Goal: Information Seeking & Learning: Learn about a topic

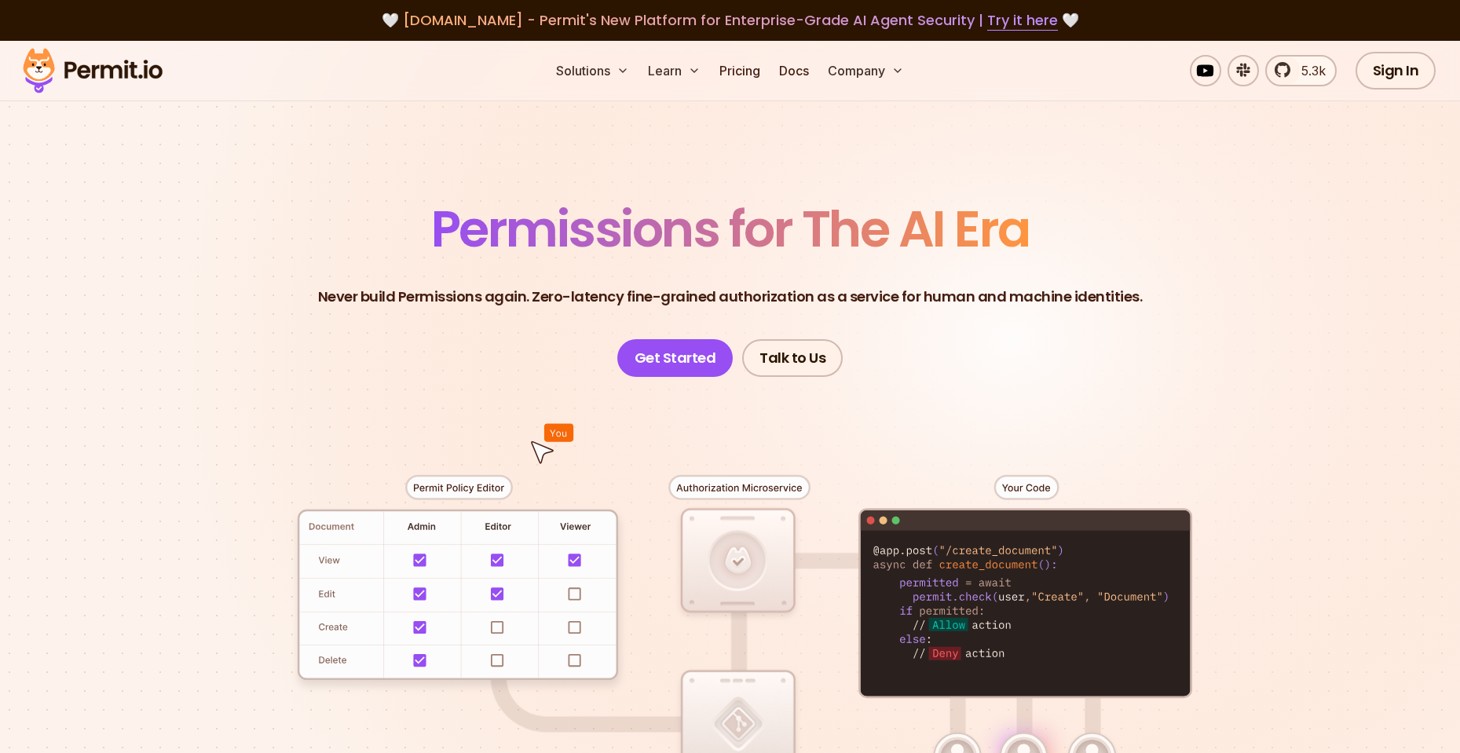
scroll to position [283, 0]
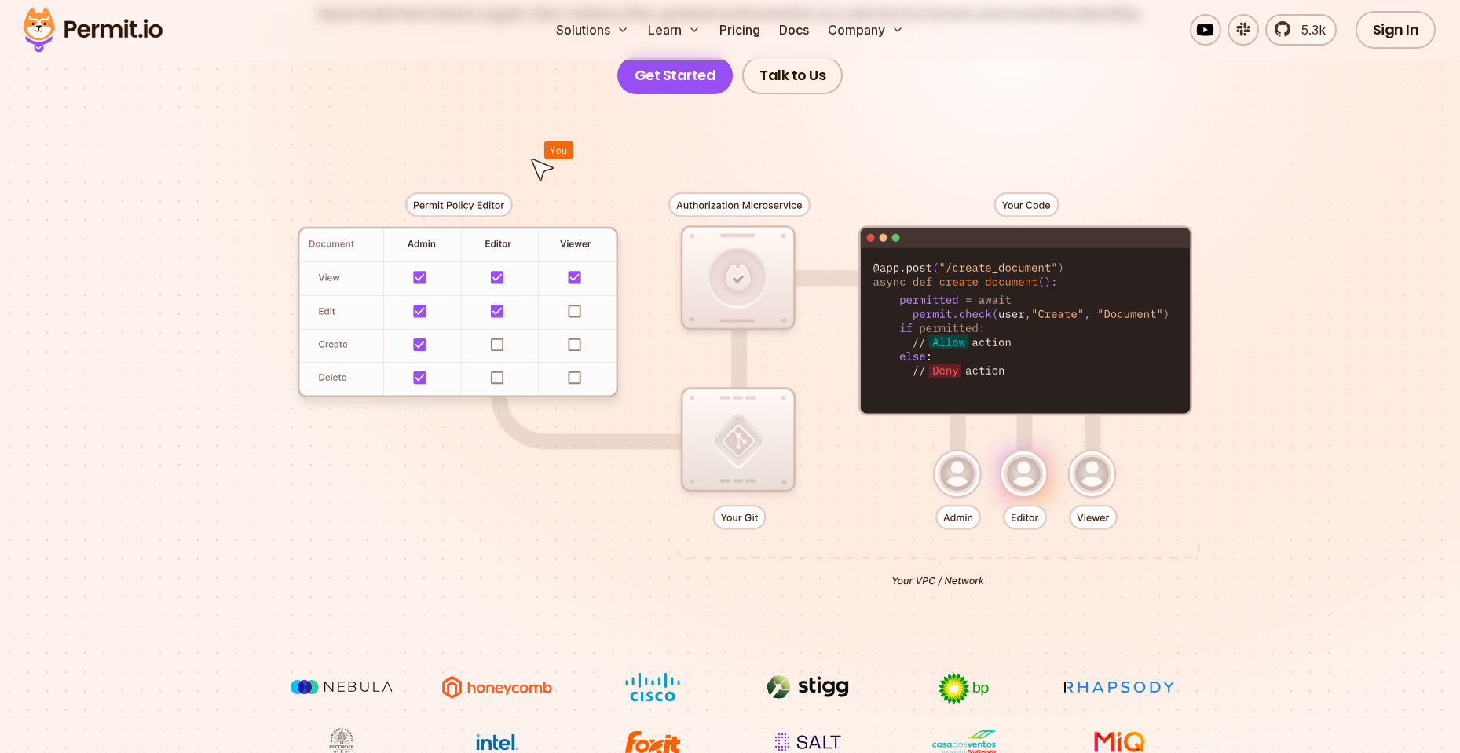
click at [497, 342] on div at bounding box center [731, 383] width 1100 height 578
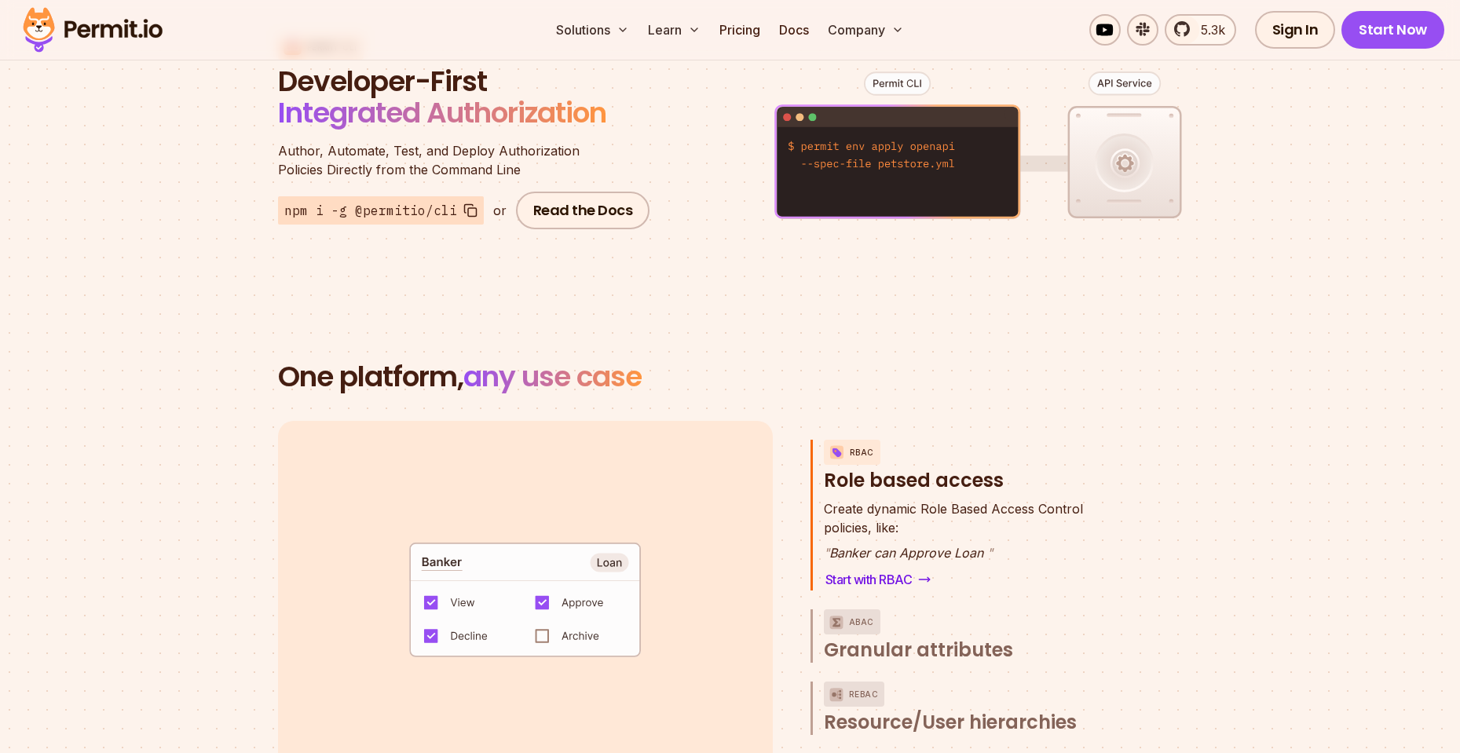
scroll to position [2121, 0]
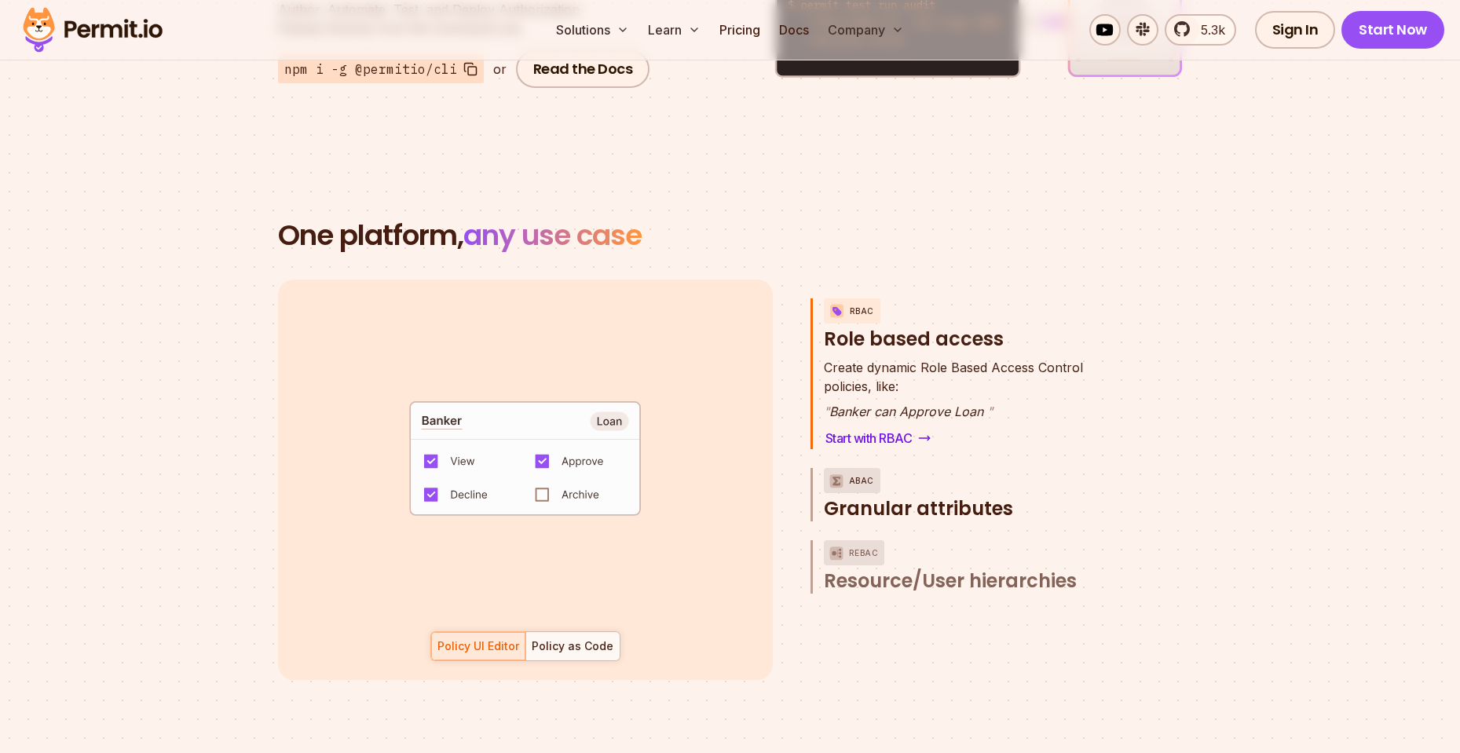
click at [849, 468] on p "ABAC" at bounding box center [861, 480] width 25 height 25
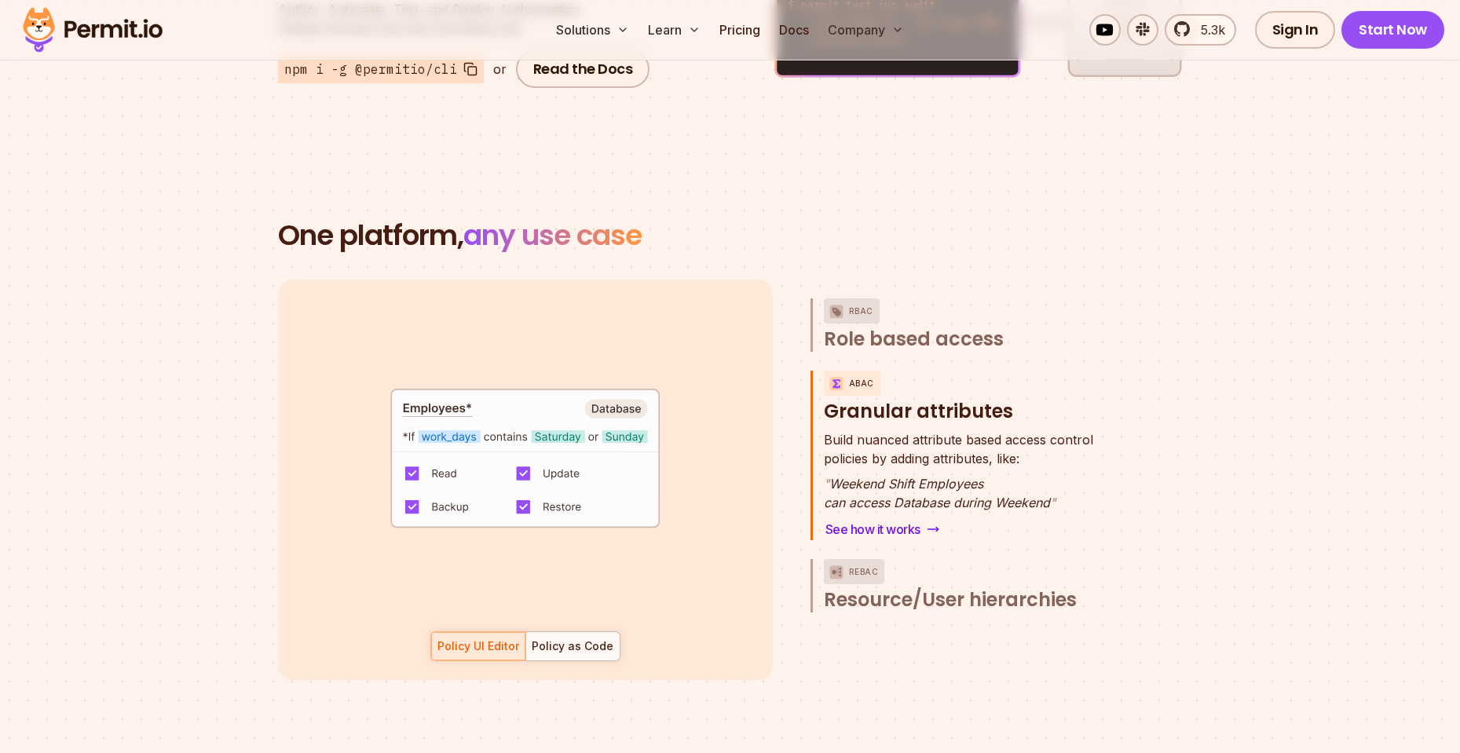
click at [592, 487] on code "default allow := false allow if { some _, allowed_actions in conditions input.a…" at bounding box center [525, 466] width 363 height 167
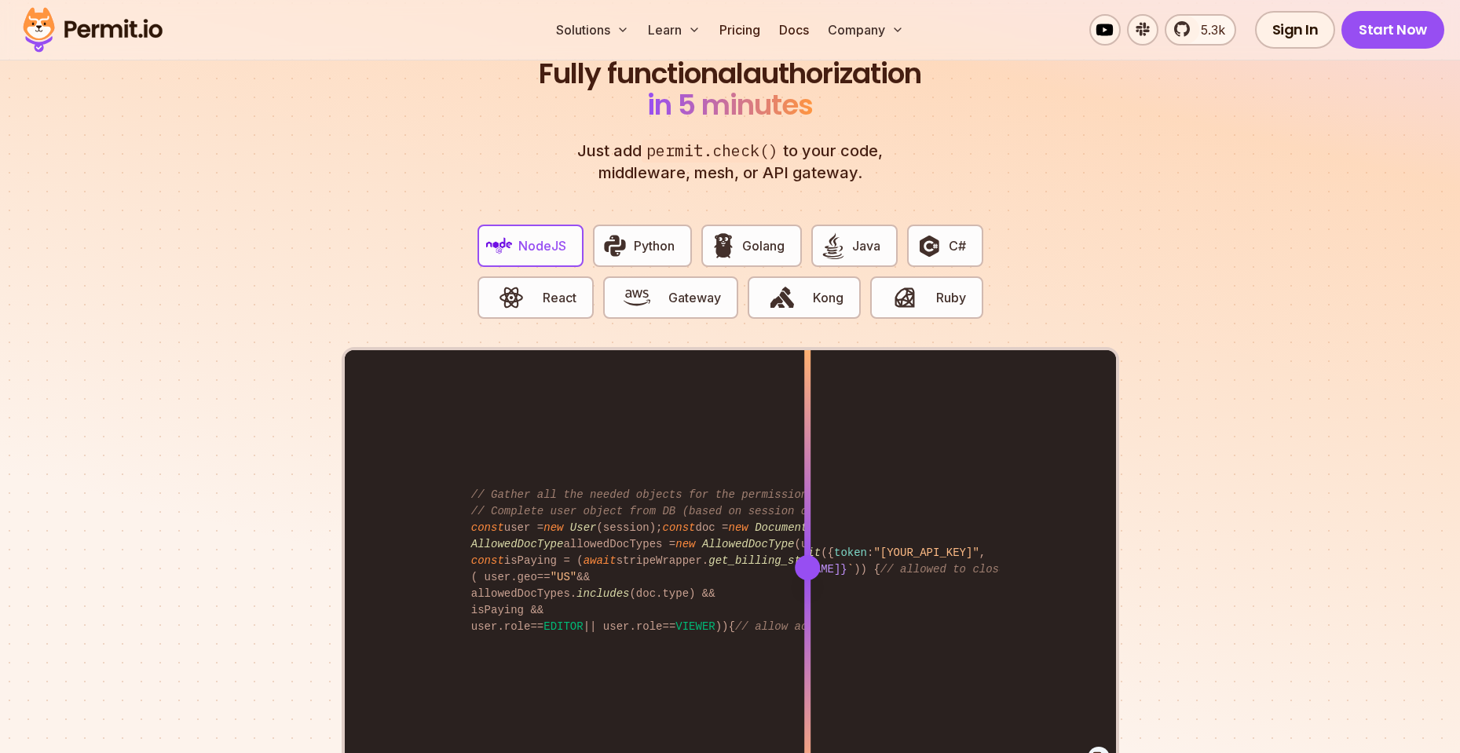
scroll to position [3110, 0]
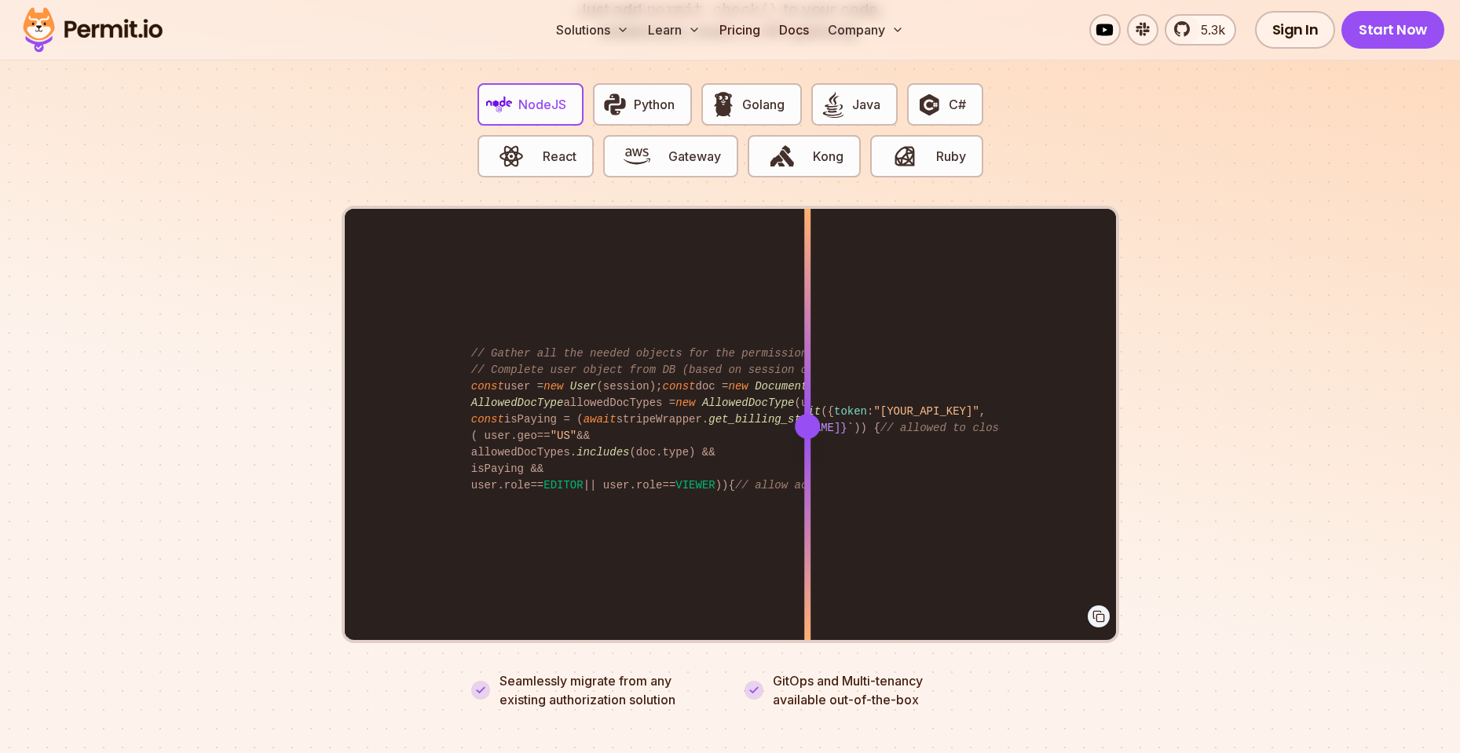
click at [803, 414] on div at bounding box center [807, 426] width 25 height 25
click at [803, 414] on div at bounding box center [802, 426] width 25 height 25
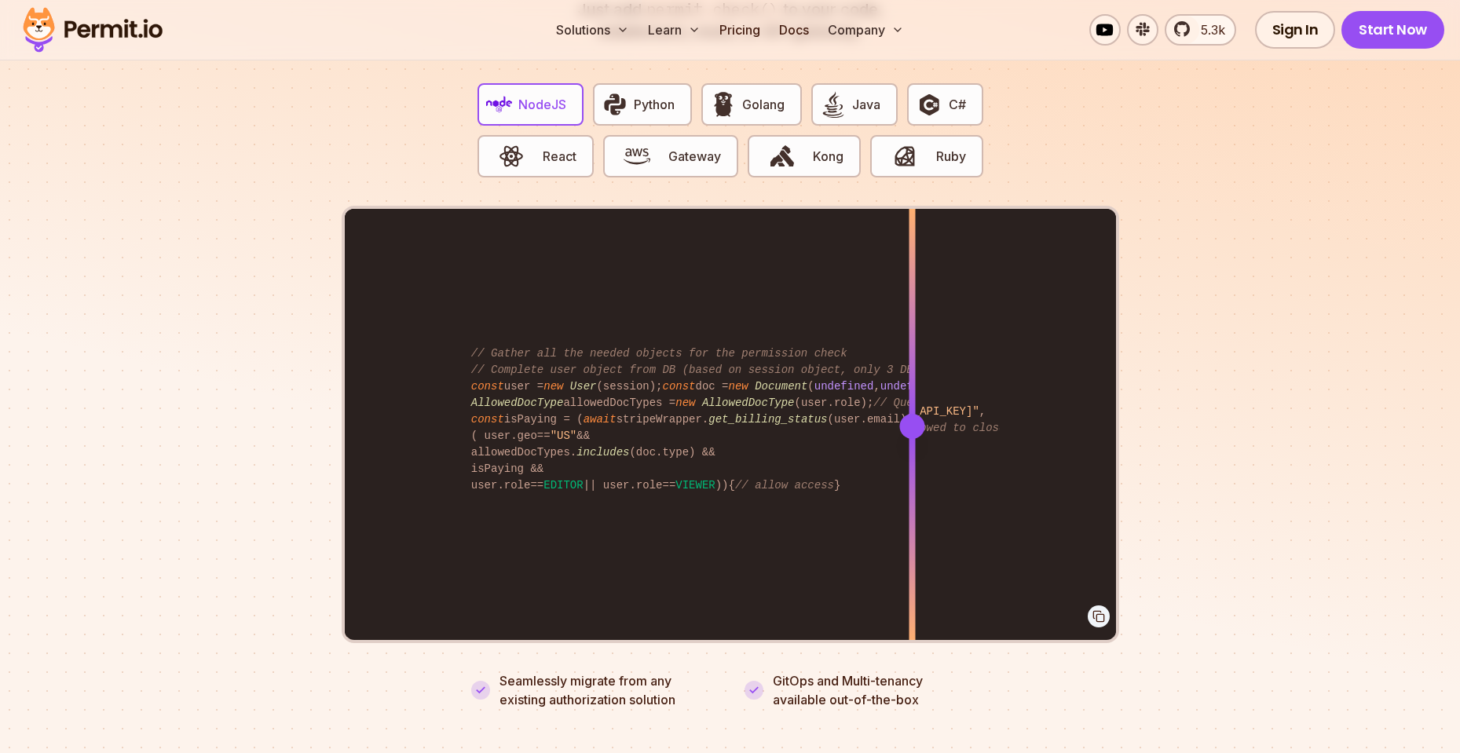
drag, startPoint x: 803, startPoint y: 405, endPoint x: 912, endPoint y: 374, distance: 113.6
click at [912, 374] on div at bounding box center [912, 426] width 6 height 434
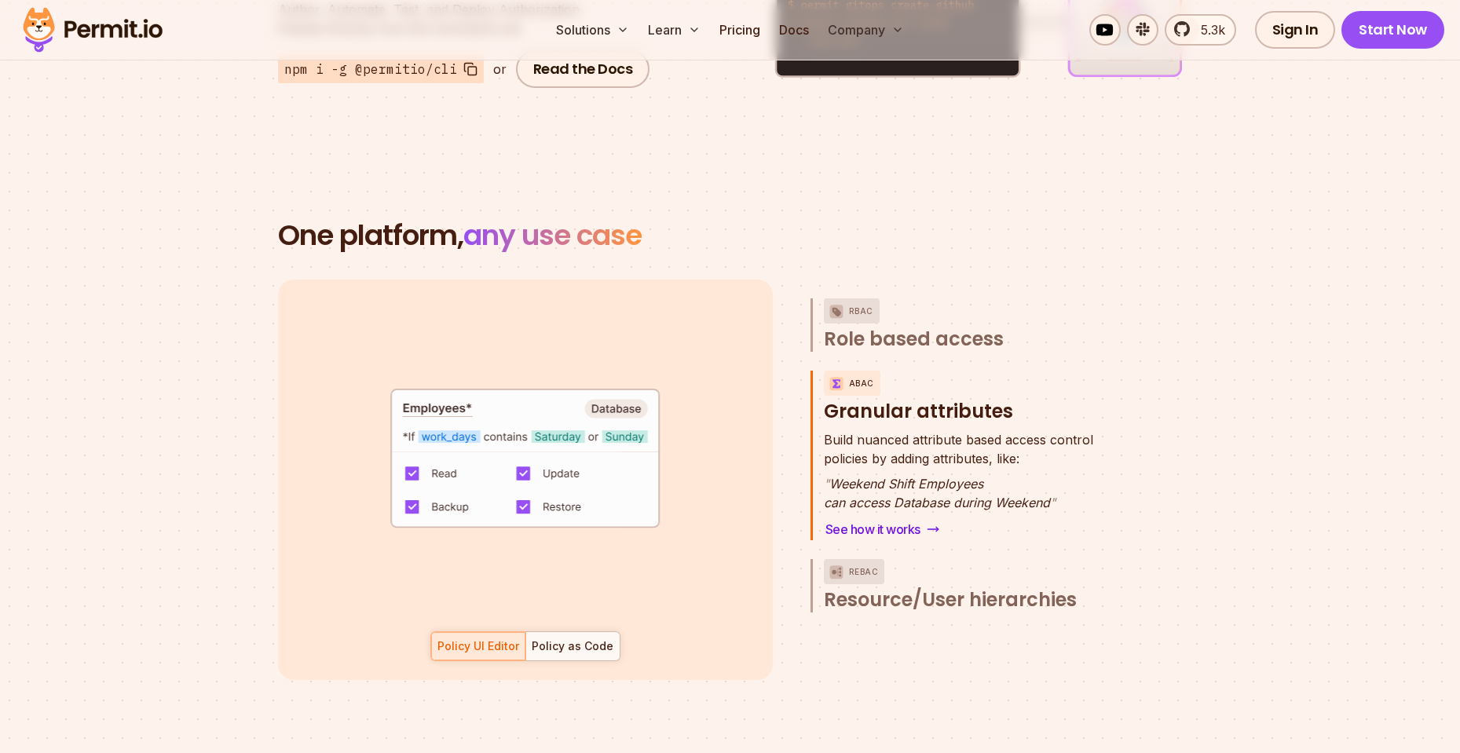
scroll to position [1979, 0]
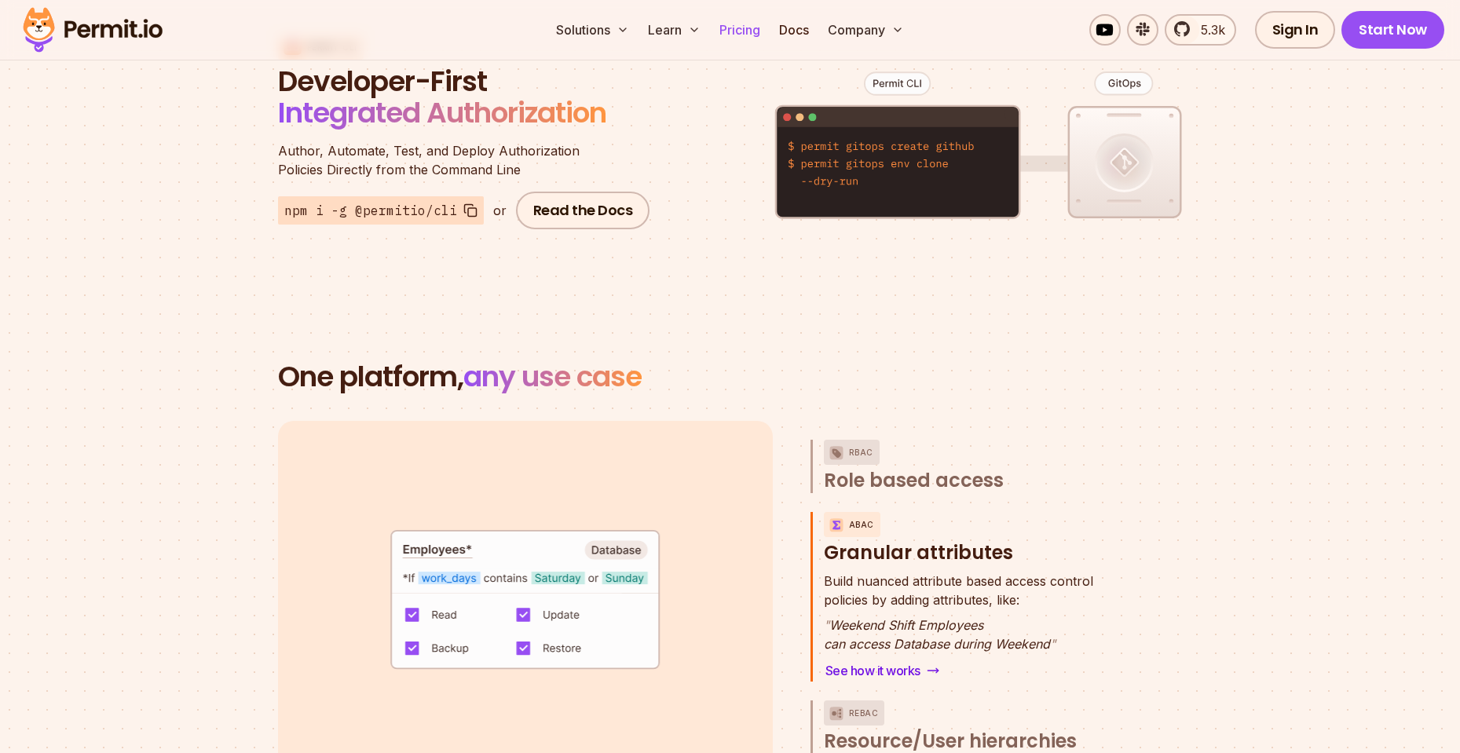
click at [741, 29] on link "Pricing" at bounding box center [739, 29] width 53 height 31
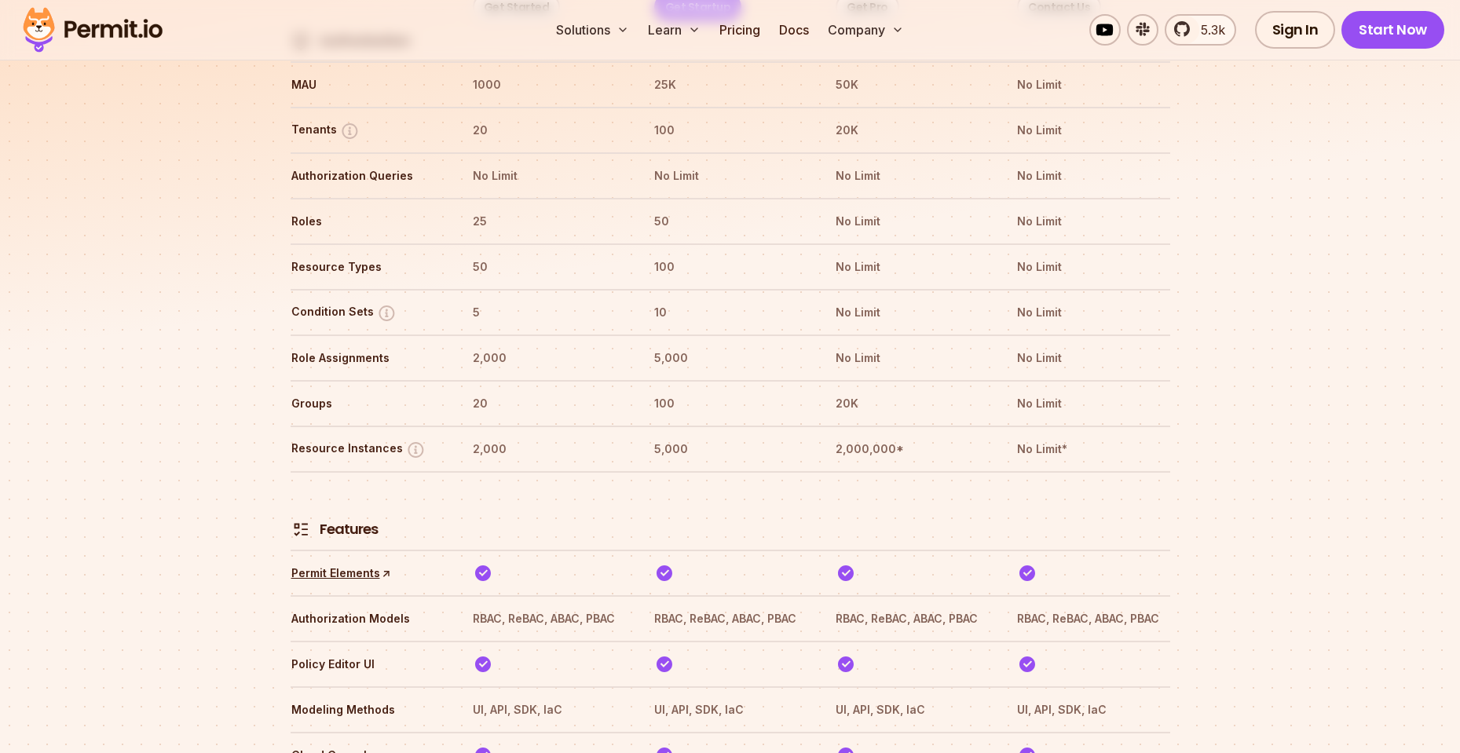
scroll to position [1700, 0]
